Goal: Task Accomplishment & Management: Manage account settings

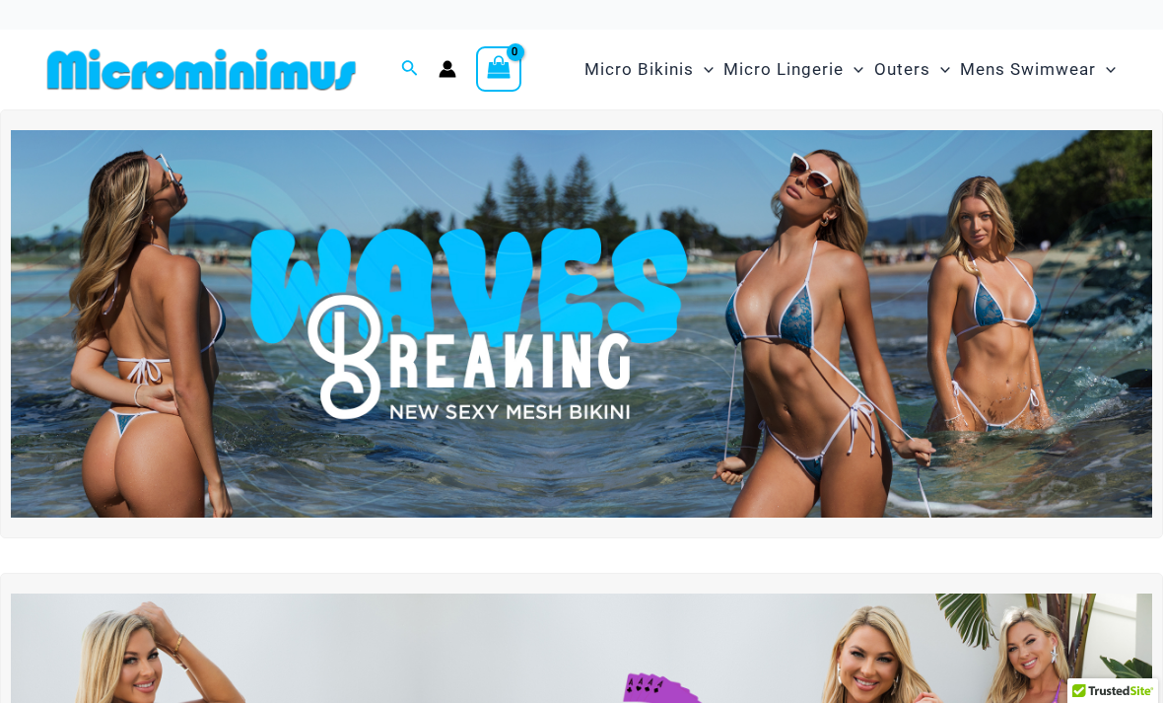
click at [453, 70] on icon "Account icon link" at bounding box center [447, 69] width 18 height 18
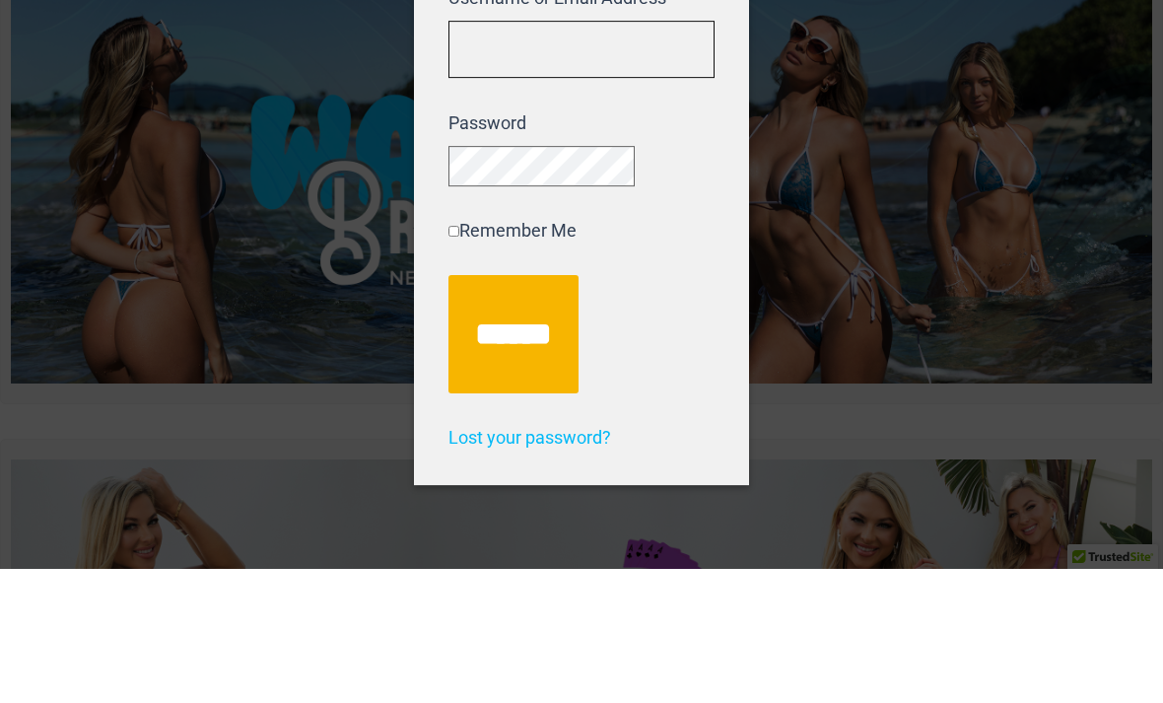
type input "**********"
click at [523, 409] on input "******" at bounding box center [513, 468] width 130 height 118
click at [537, 478] on input "******" at bounding box center [513, 468] width 130 height 118
